Goal: Obtain resource: Obtain resource

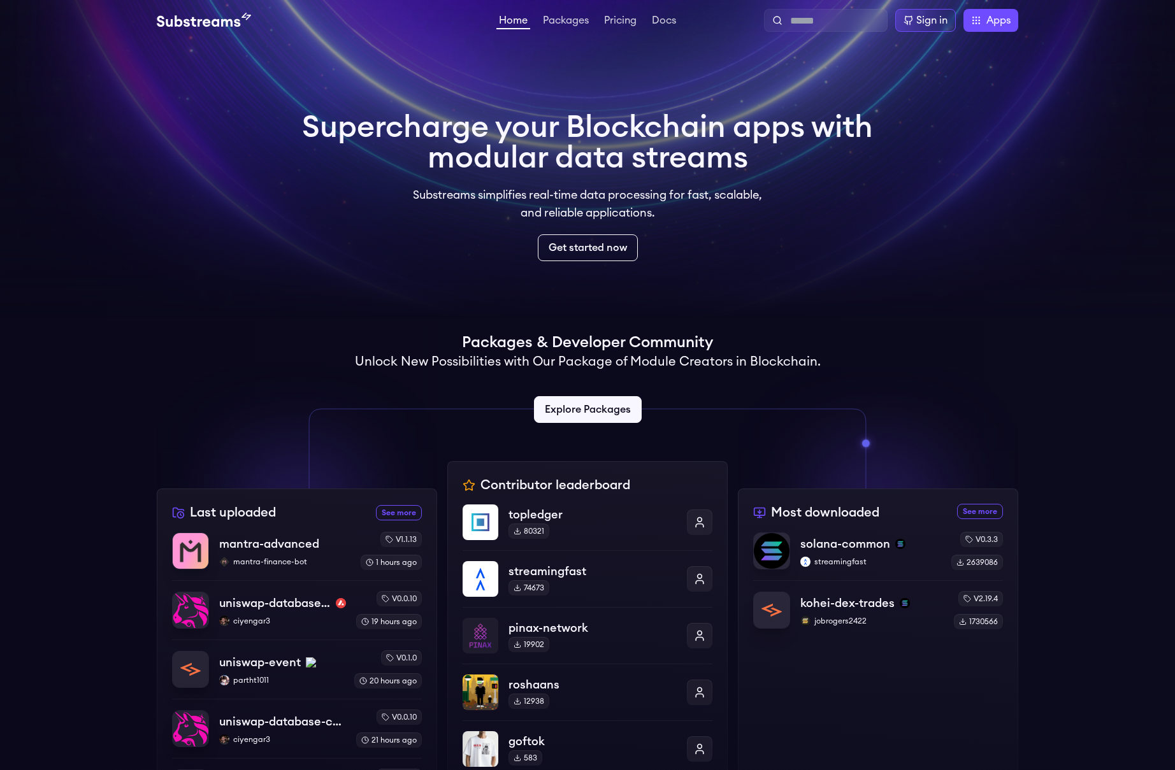
scroll to position [1, 0]
click at [581, 20] on link "Packages" at bounding box center [565, 21] width 51 height 13
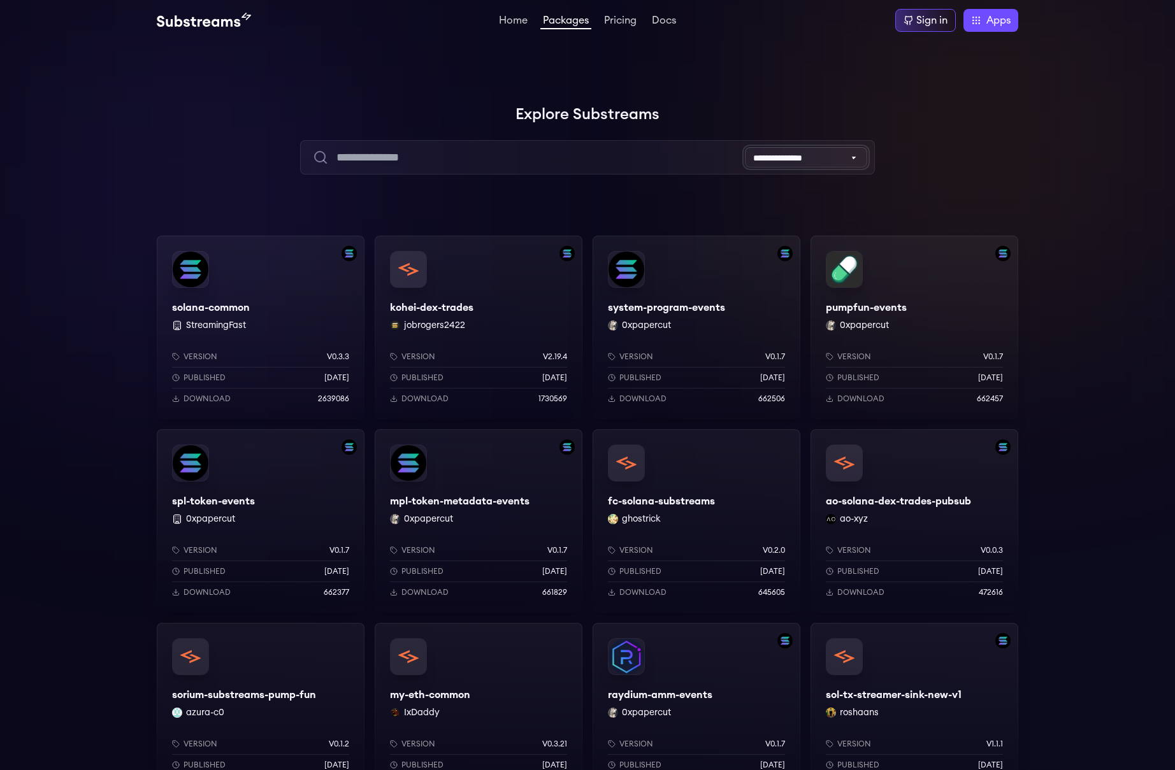
click at [824, 161] on select "**********" at bounding box center [806, 157] width 122 height 20
click at [432, 289] on div "kohei-dex-trades jobrogers2422 Version v2.19.4 Published 3 months ago Download …" at bounding box center [479, 327] width 208 height 183
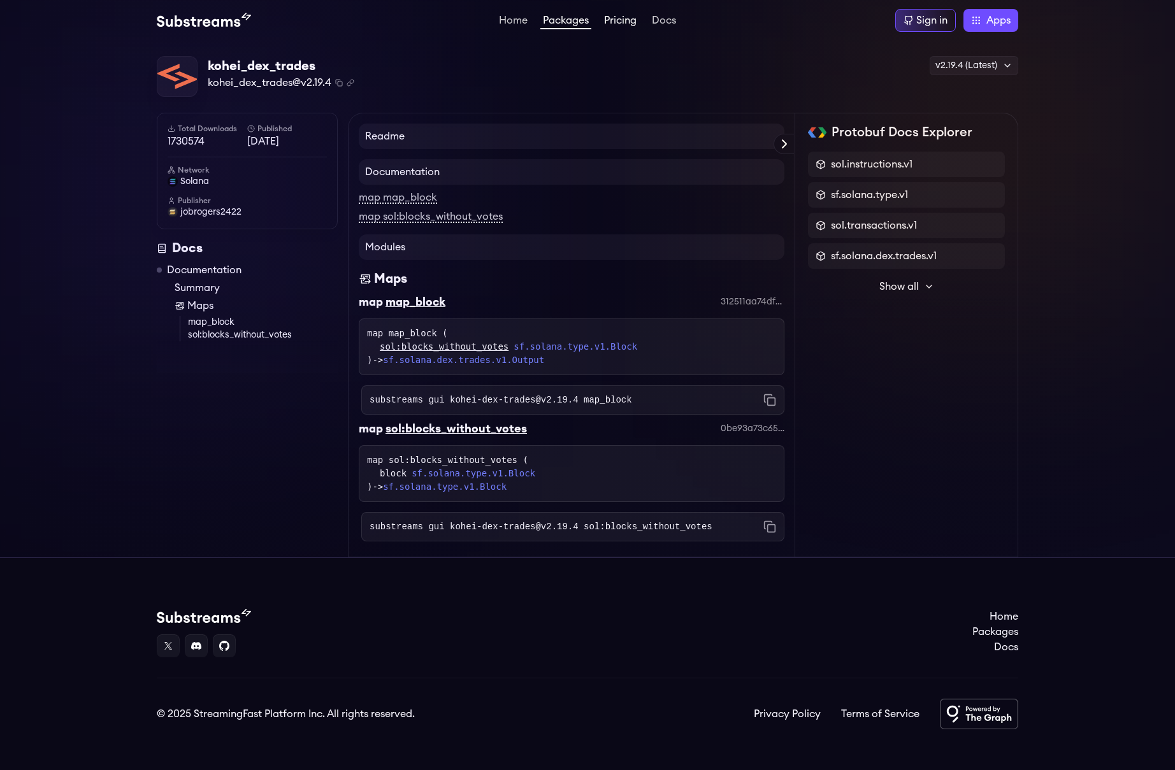
click at [612, 19] on link "Pricing" at bounding box center [620, 21] width 38 height 13
click at [187, 17] on img at bounding box center [204, 20] width 94 height 15
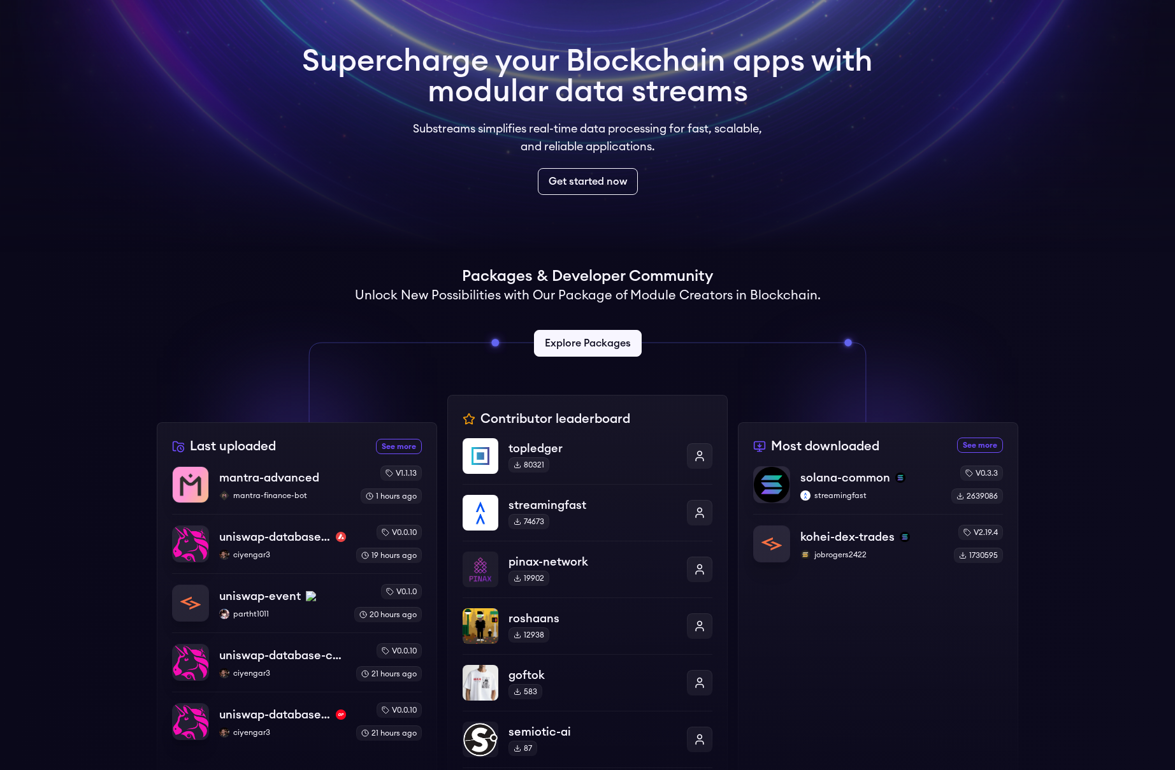
scroll to position [117, 0]
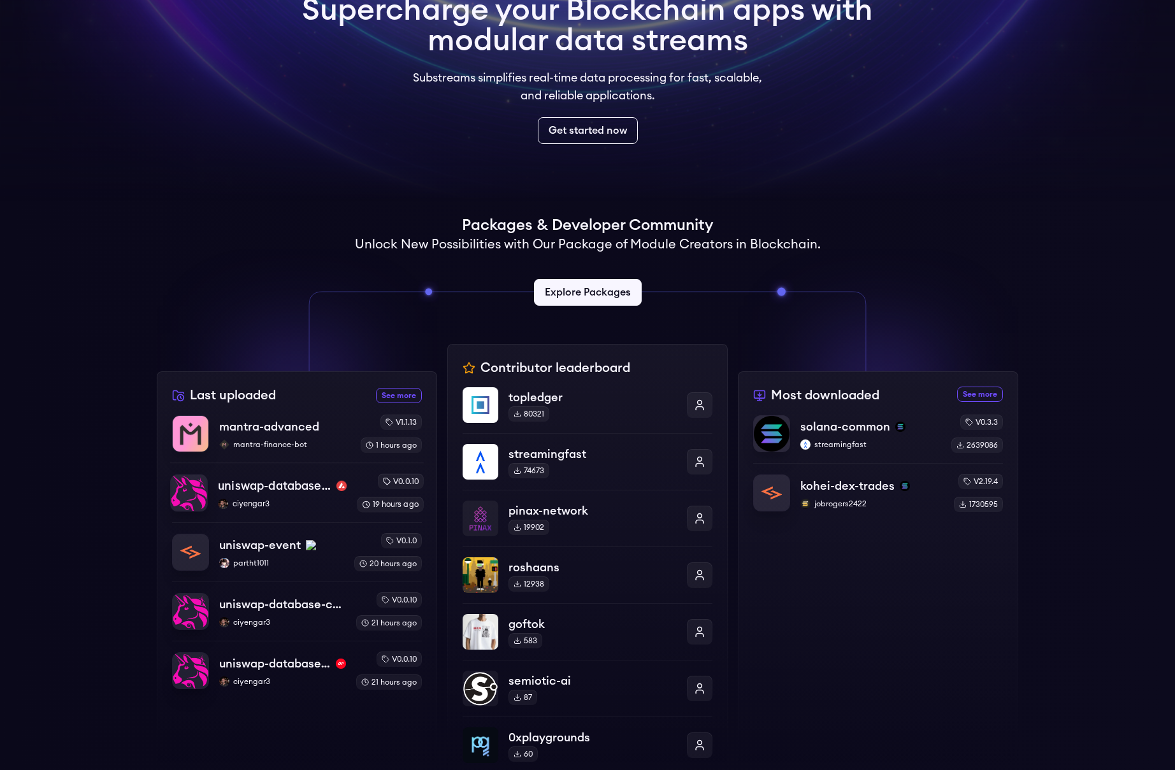
click at [284, 490] on p "uniswap-database-changes-avalanche" at bounding box center [274, 486] width 113 height 18
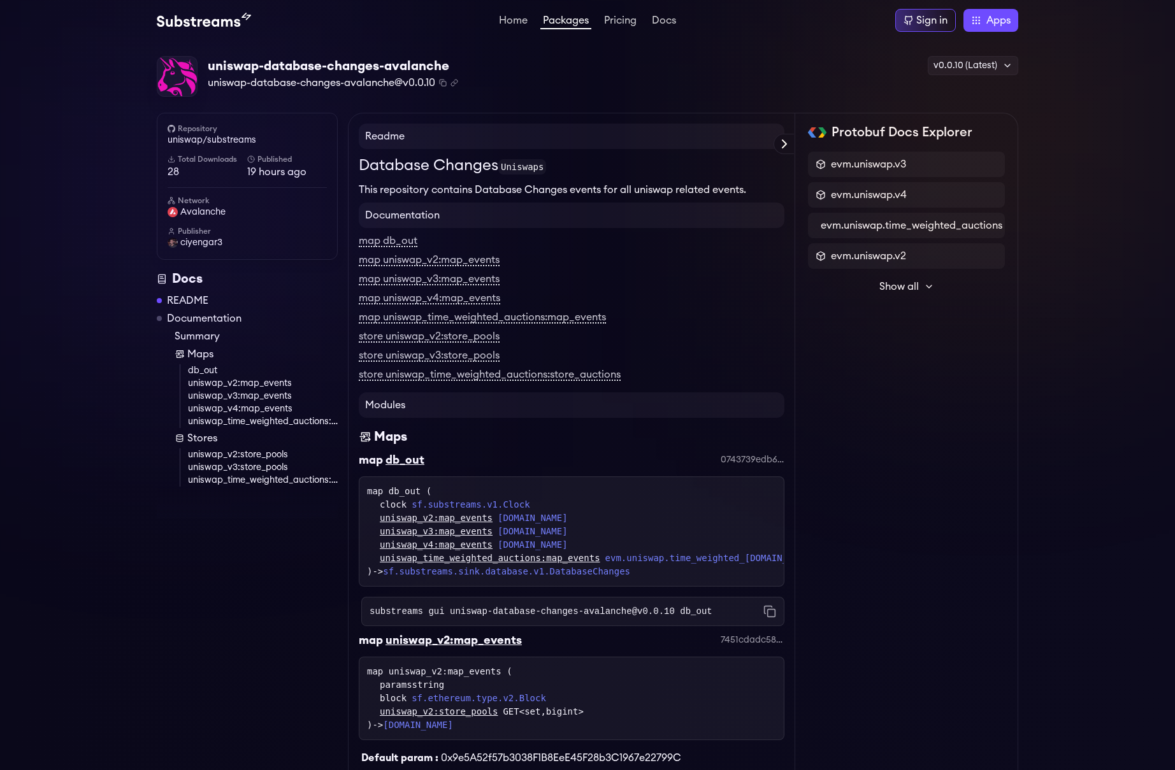
click at [913, 283] on span "Show all" at bounding box center [898, 286] width 39 height 15
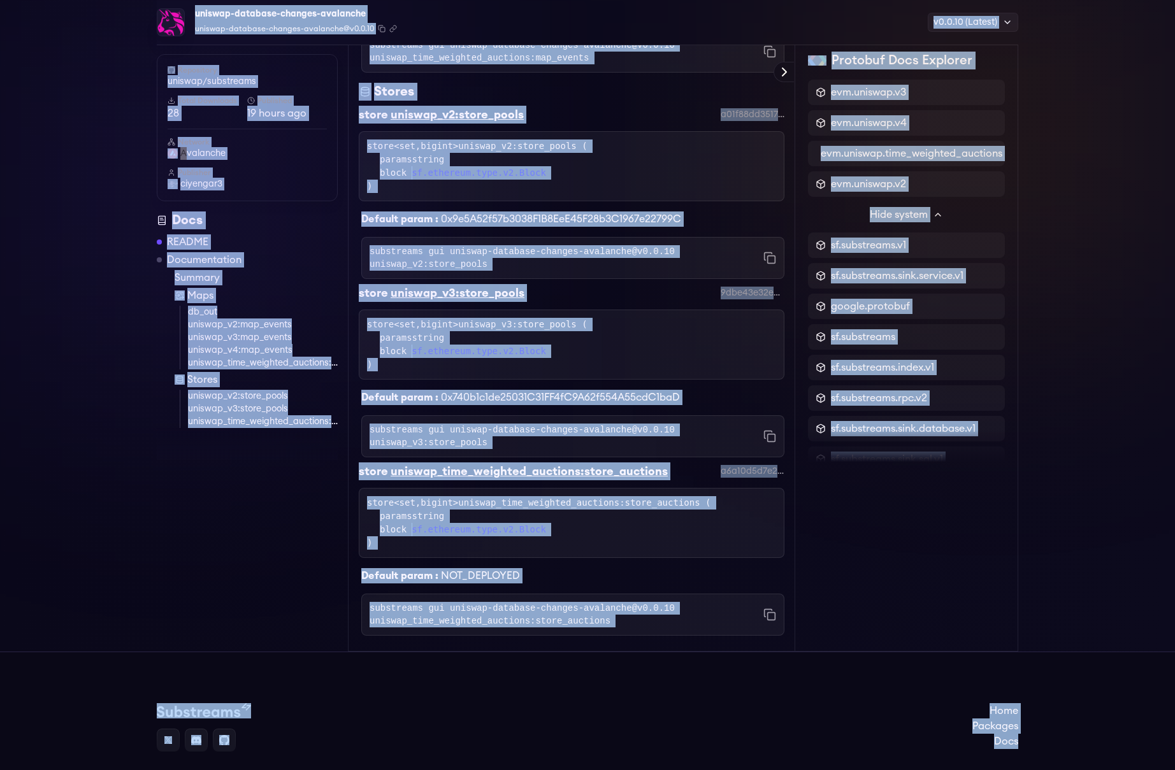
scroll to position [1446, 0]
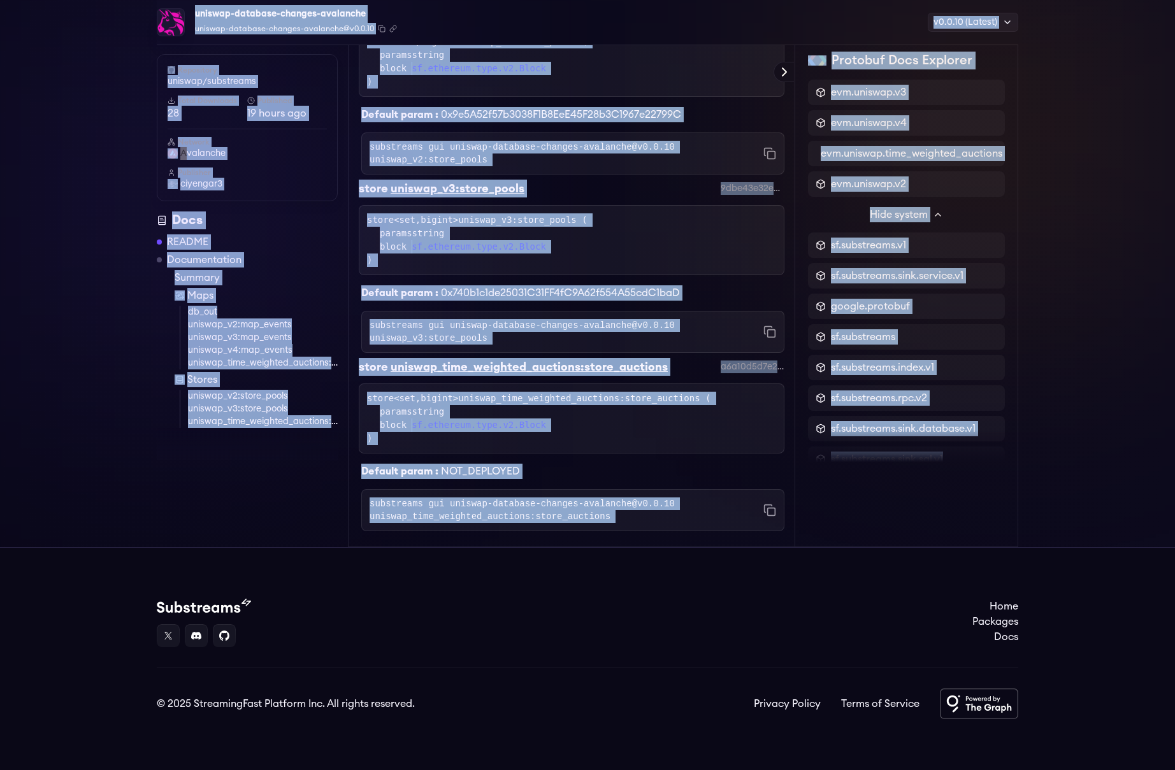
drag, startPoint x: 208, startPoint y: 66, endPoint x: 918, endPoint y: 509, distance: 837.2
copy div "uniswap-database-changes-avalanche uniswap-database-changes-avalanche@v0.0.10 C…"
